Goal: Information Seeking & Learning: Learn about a topic

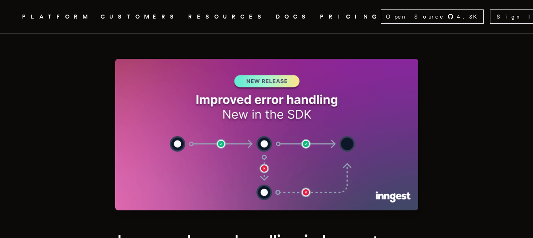
click at [209, 18] on div "PLATFORM CUSTOMERS RESOURCES DOCS PRICING" at bounding box center [201, 17] width 358 height 10
click at [276, 15] on link "DOCS" at bounding box center [293, 17] width 35 height 10
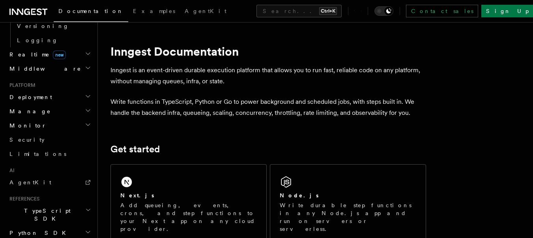
scroll to position [251, 0]
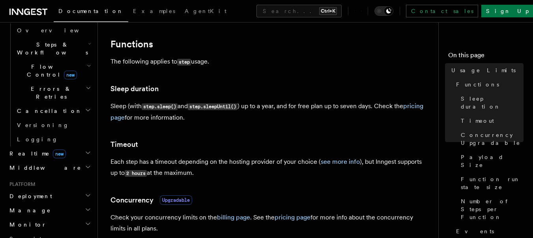
scroll to position [142, 0]
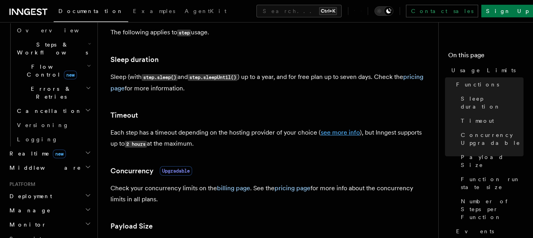
click at [334, 136] on link "see more info" at bounding box center [340, 132] width 39 height 7
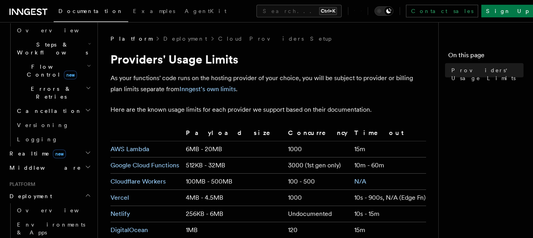
scroll to position [71, 0]
